Goal: Task Accomplishment & Management: Complete application form

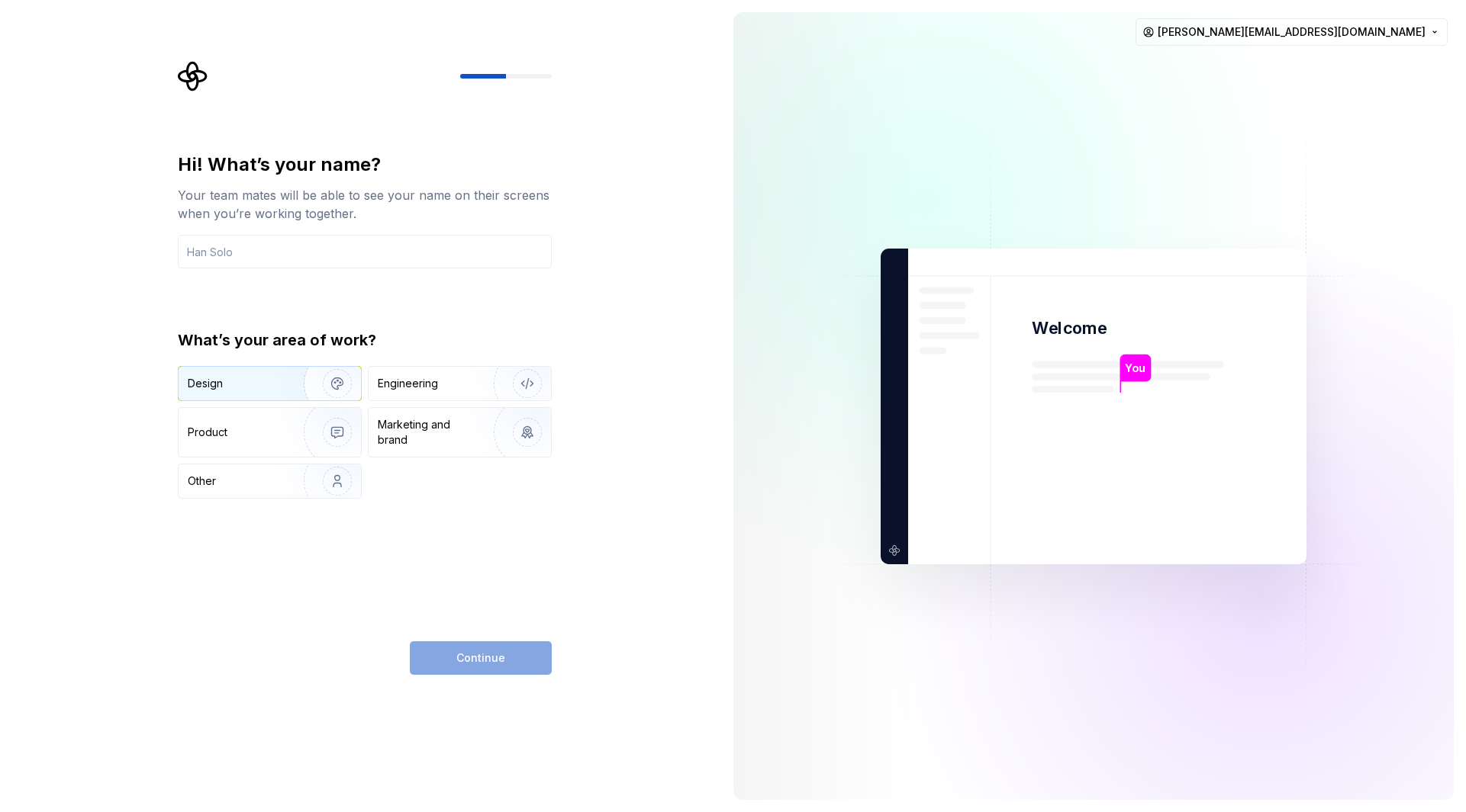
click at [280, 391] on img "button" at bounding box center [327, 383] width 98 height 102
click at [300, 255] on input "text" at bounding box center [365, 252] width 374 height 34
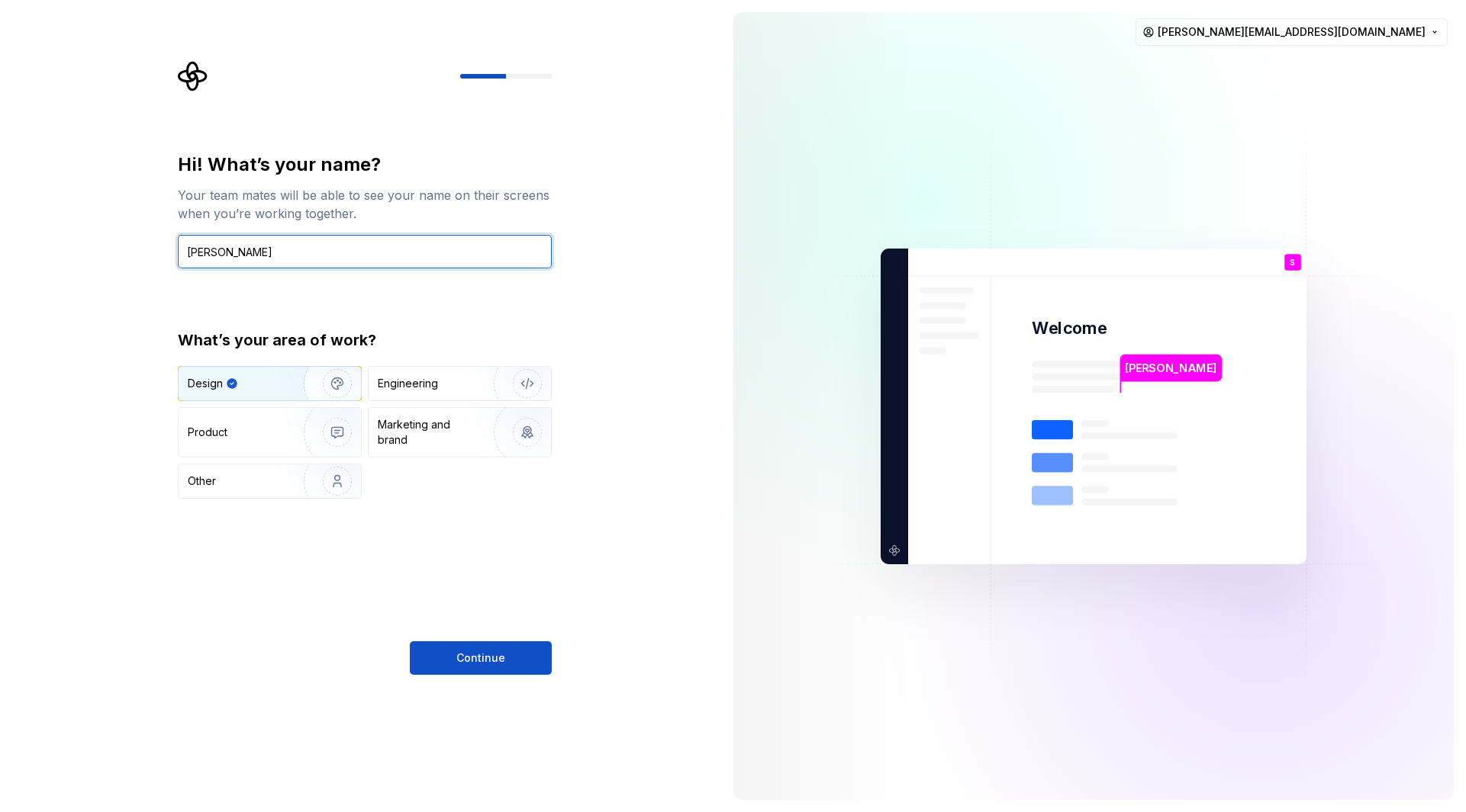
type input "[PERSON_NAME]"
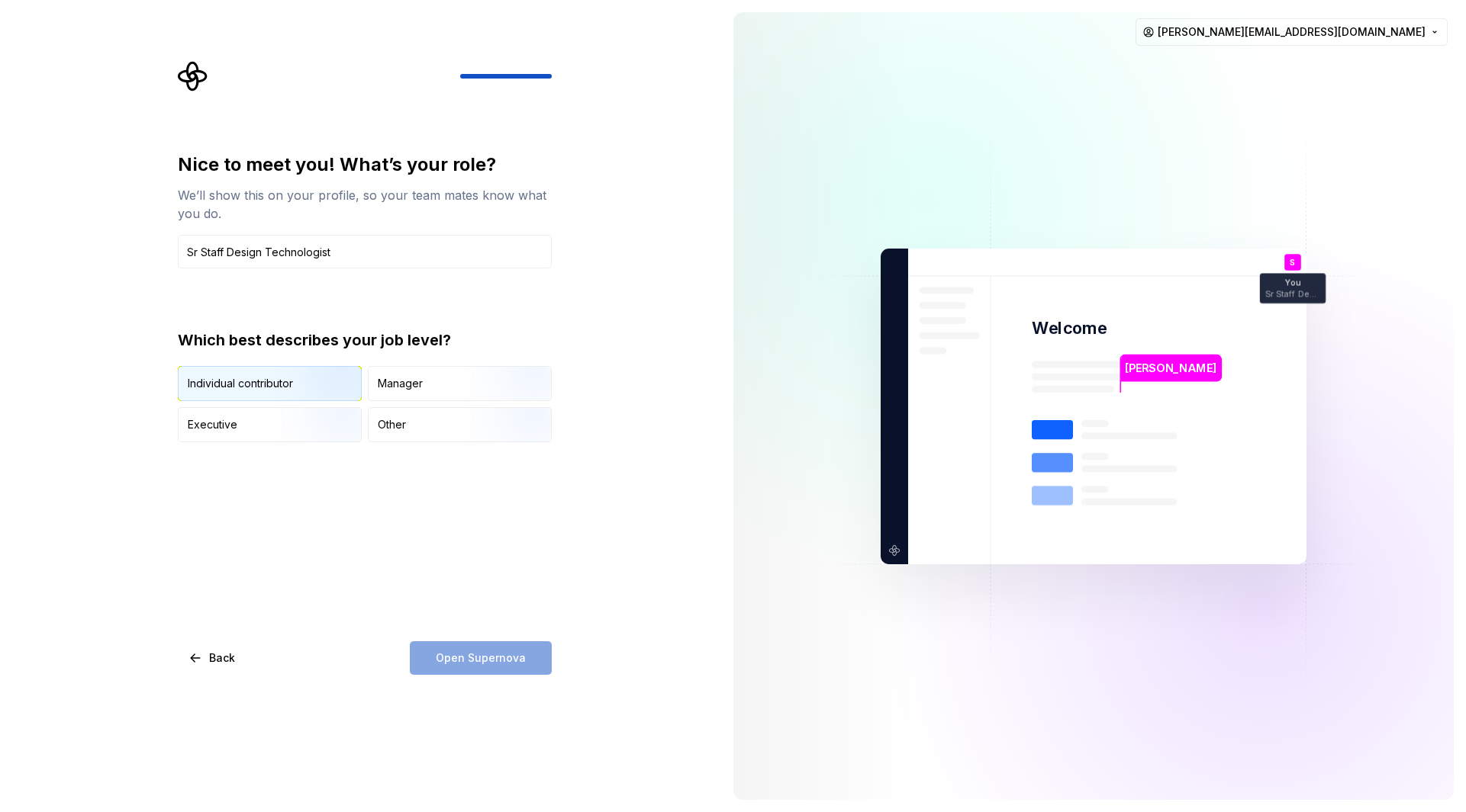
type input "Sr Staff Design Technologist"
click at [276, 396] on img "button" at bounding box center [324, 402] width 98 height 102
click at [477, 656] on span "Open Supernova" at bounding box center [481, 658] width 90 height 15
